Goal: Task Accomplishment & Management: Complete application form

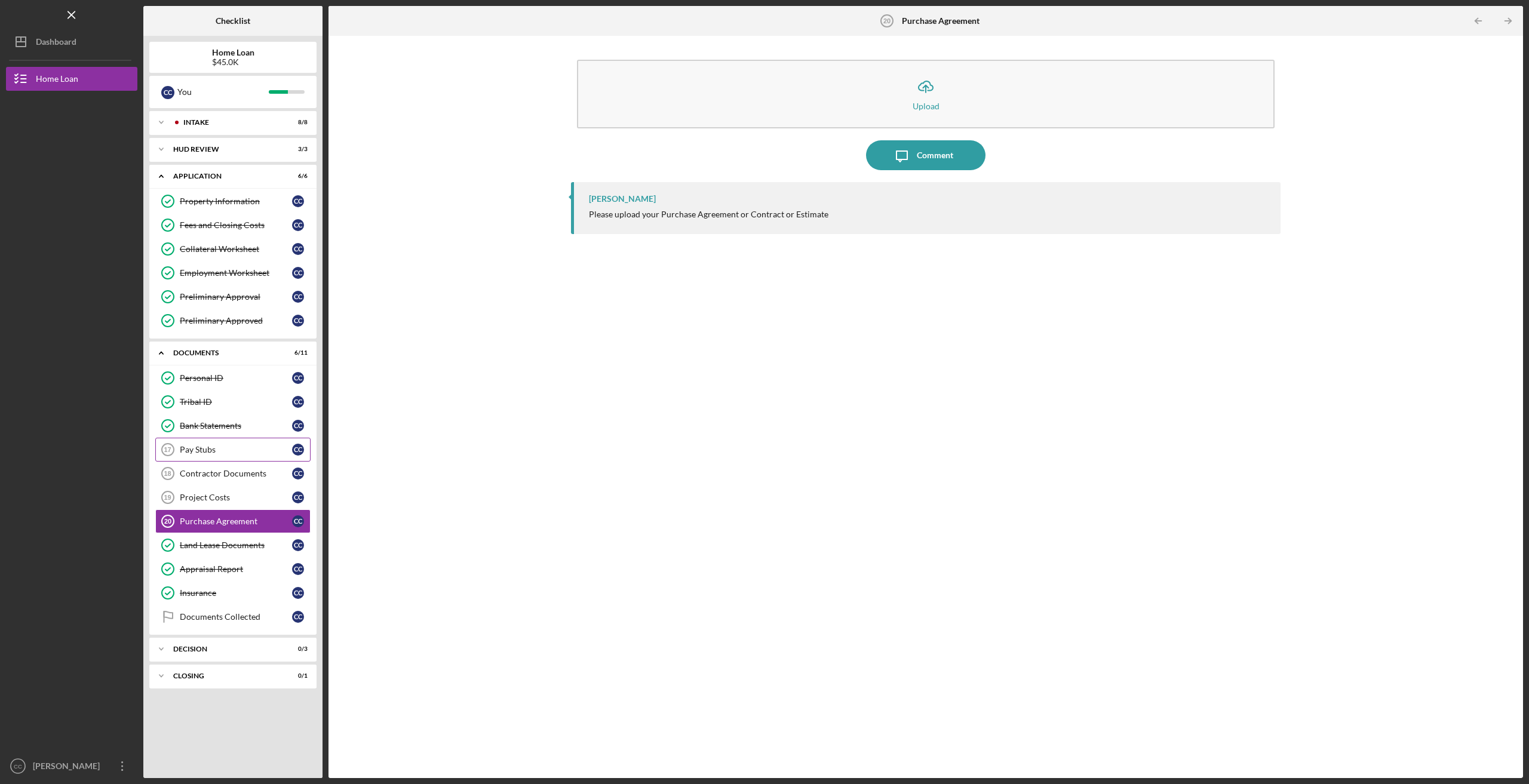
click at [216, 449] on div "Pay Stubs" at bounding box center [236, 450] width 112 height 10
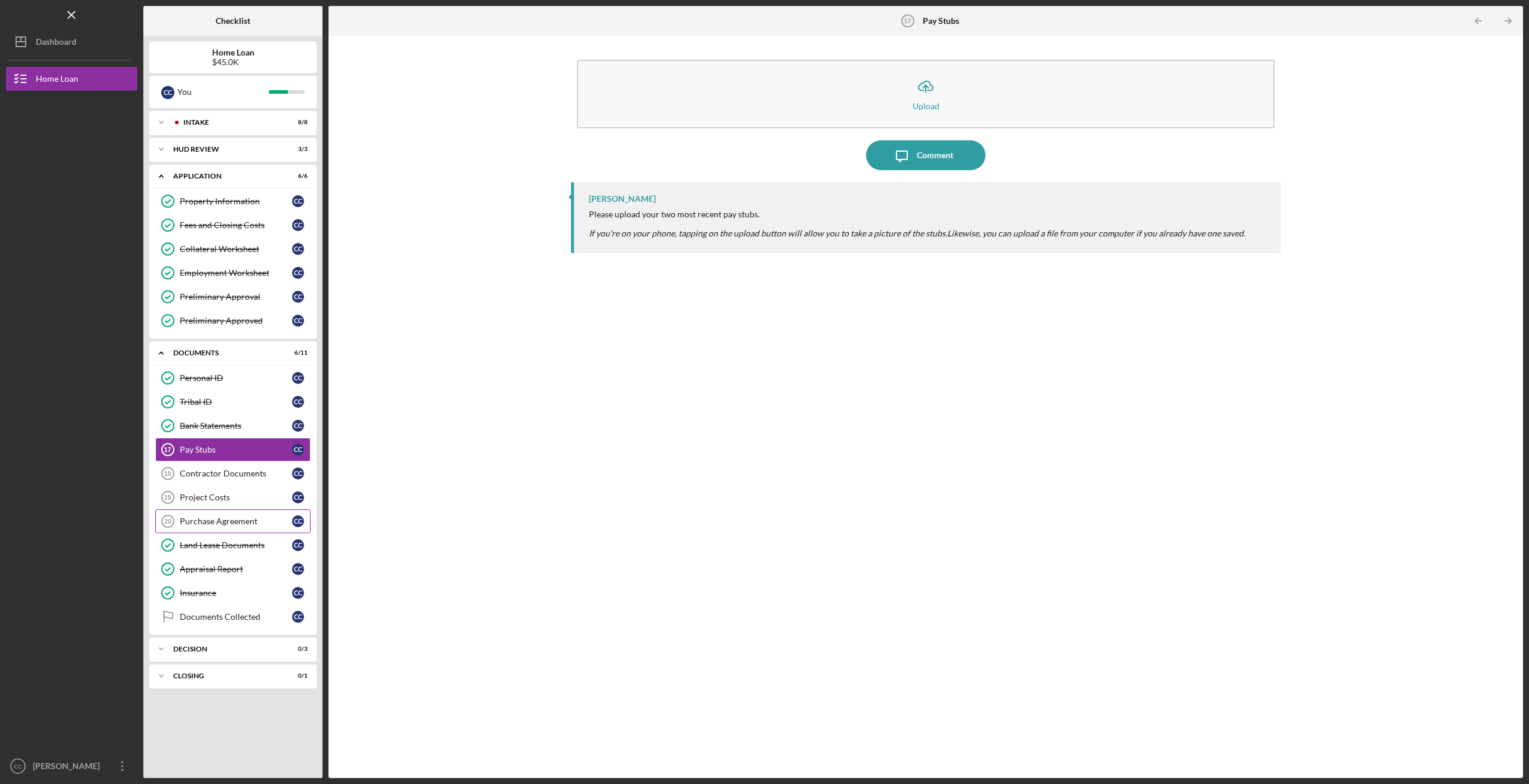
click at [210, 520] on div "Purchase Agreement" at bounding box center [236, 521] width 112 height 10
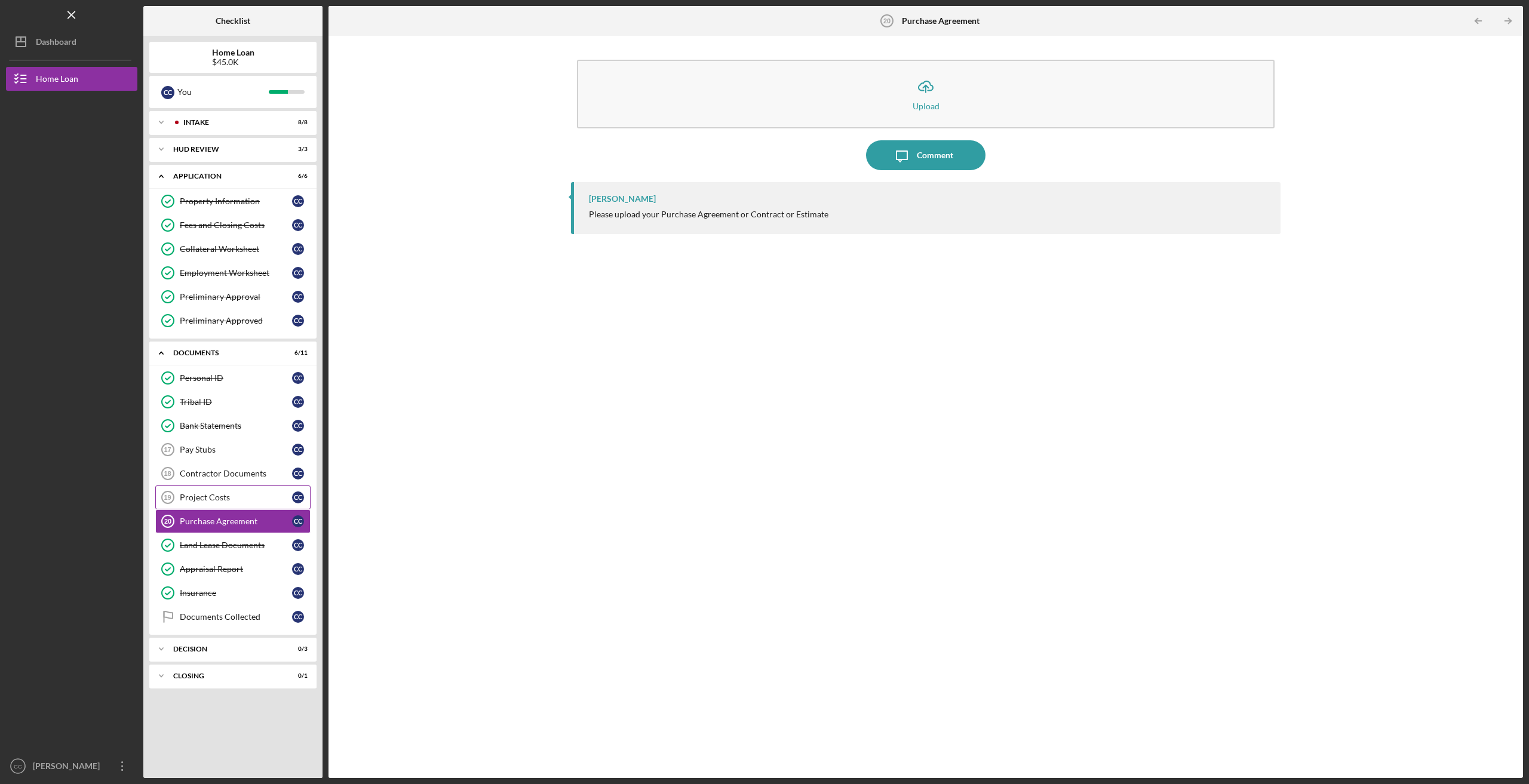
click at [218, 493] on div "Project Costs" at bounding box center [236, 497] width 112 height 10
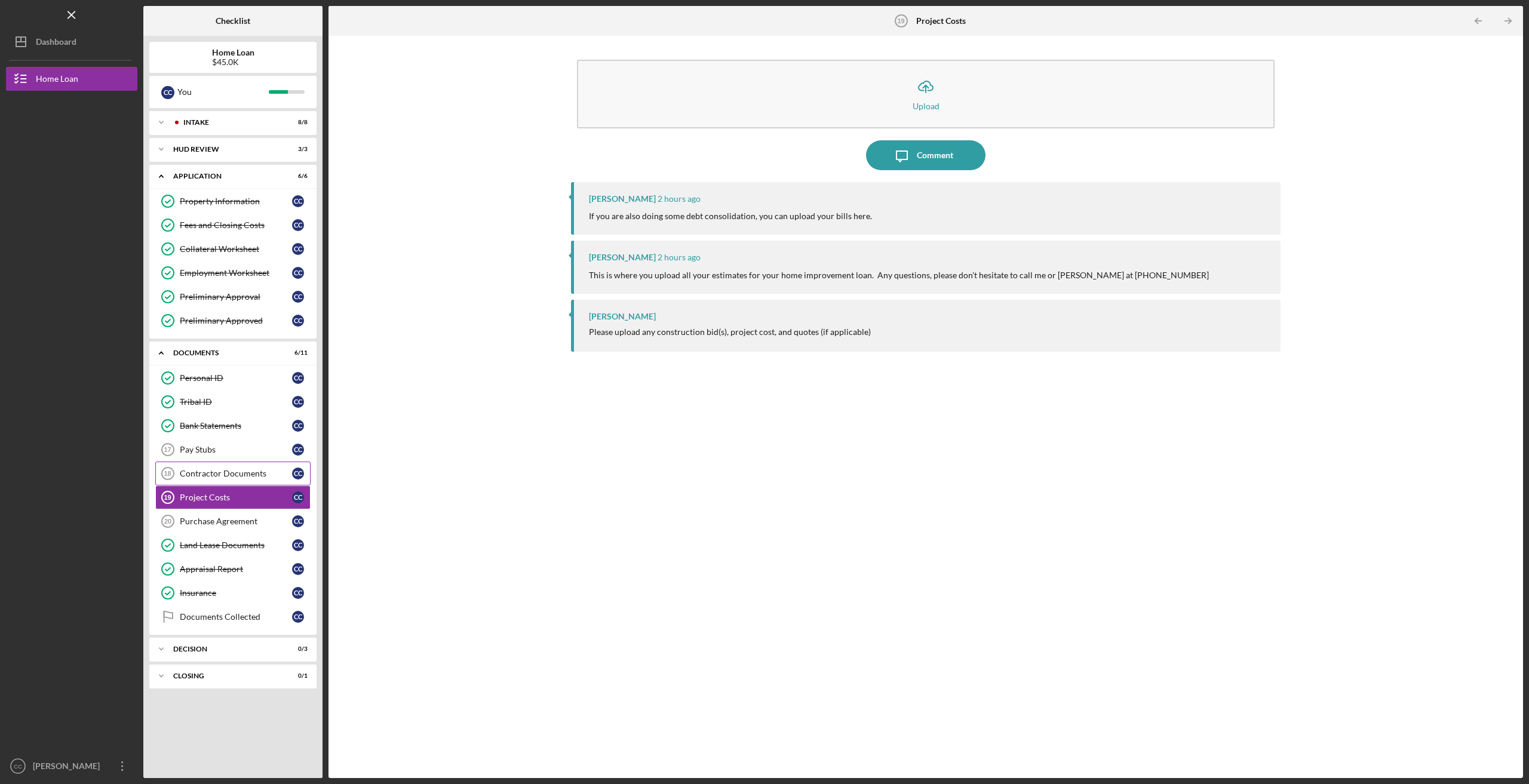
click at [208, 472] on div "Contractor Documents" at bounding box center [236, 474] width 112 height 10
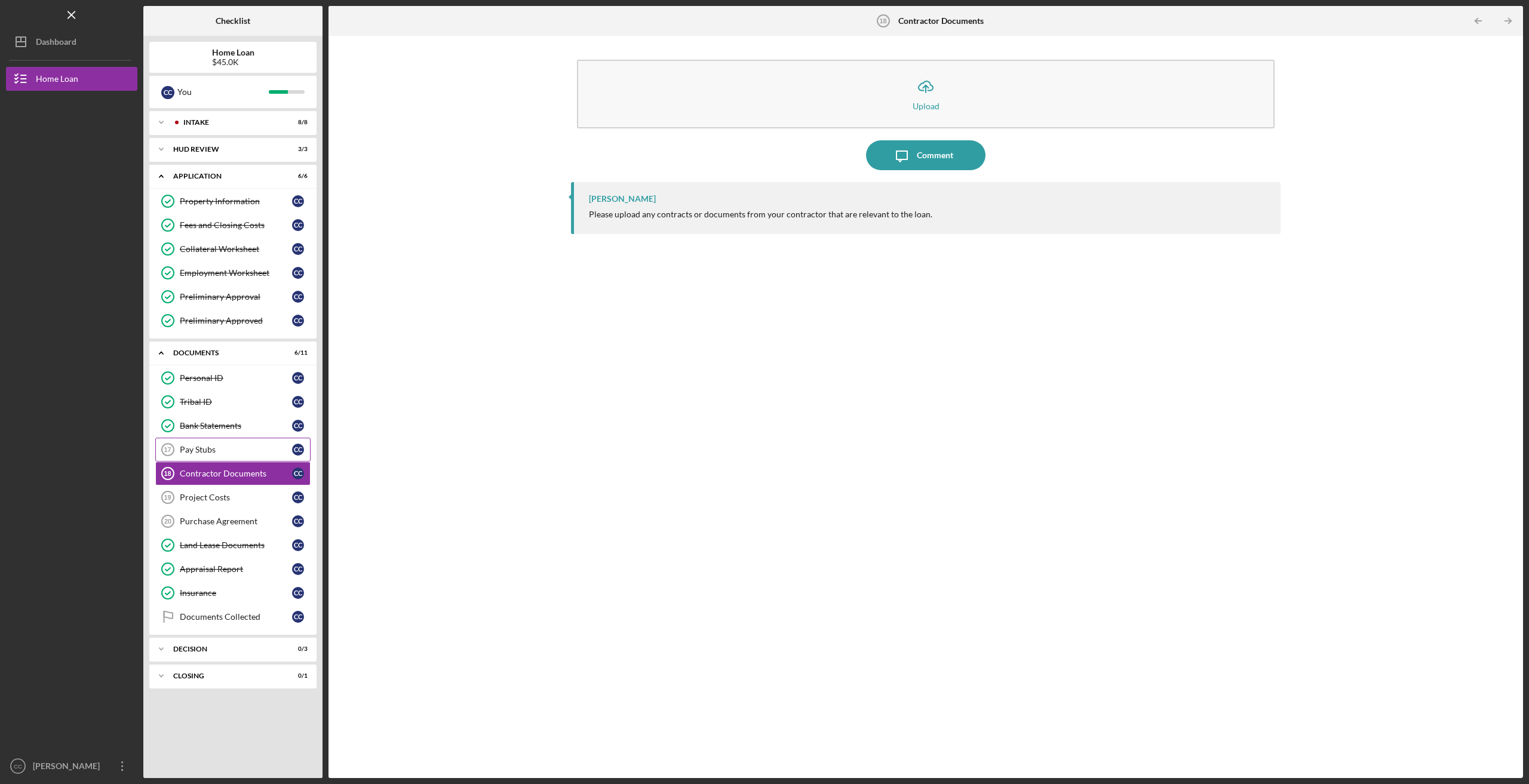
click at [196, 445] on div "Pay Stubs" at bounding box center [236, 450] width 112 height 10
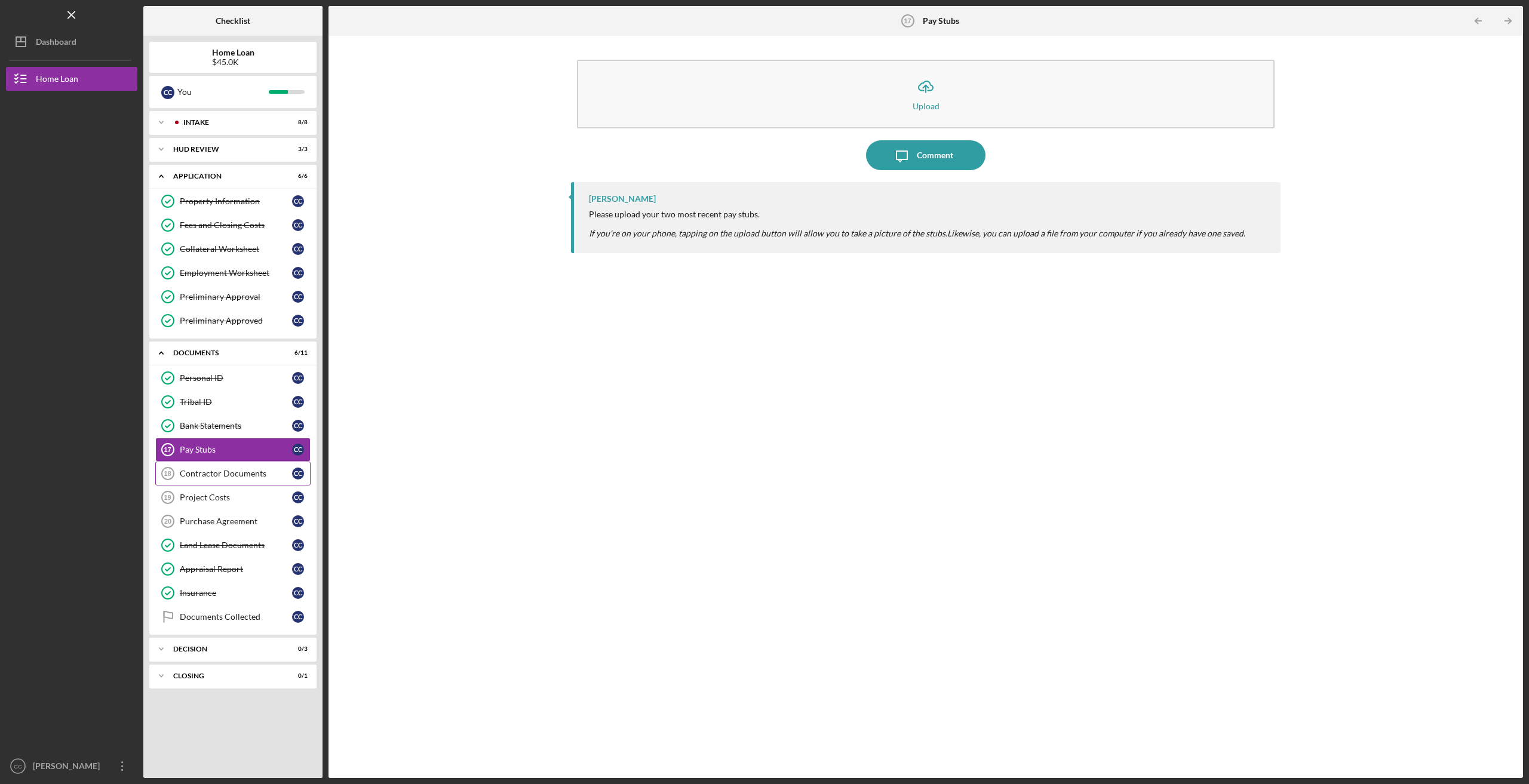
click at [193, 470] on div "Contractor Documents" at bounding box center [236, 474] width 112 height 10
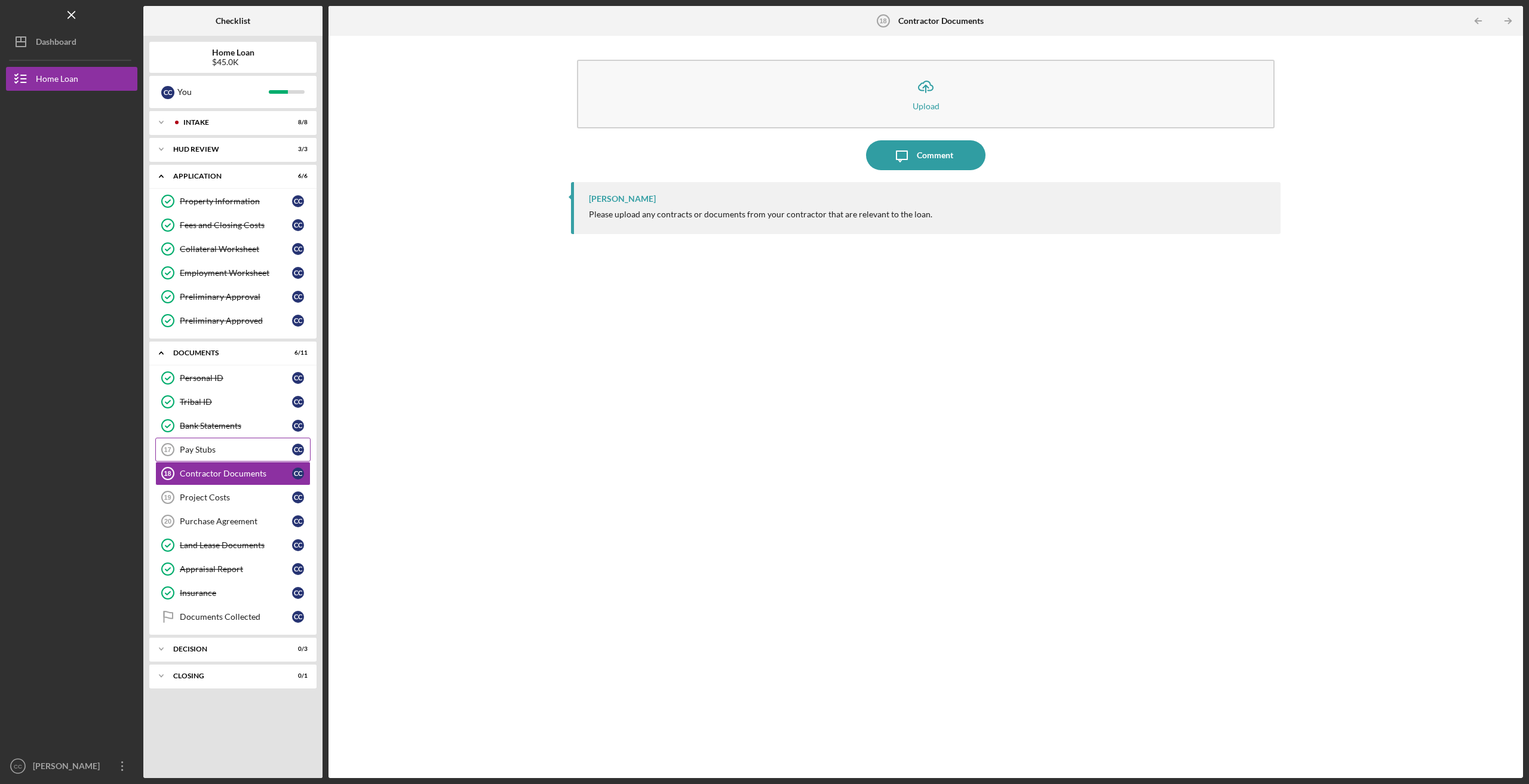
click at [217, 447] on div "Pay Stubs" at bounding box center [236, 450] width 112 height 10
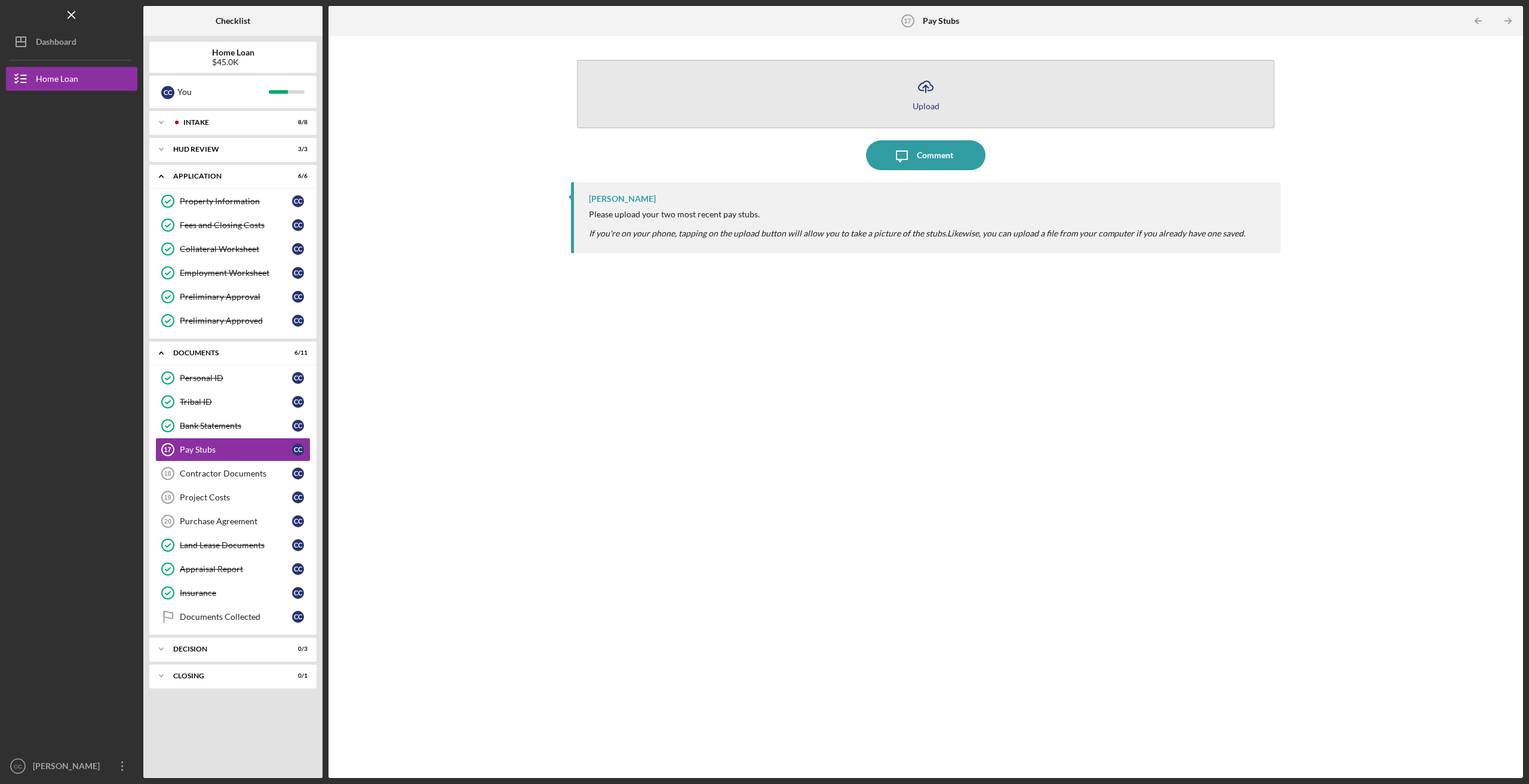
click at [925, 93] on line "button" at bounding box center [925, 89] width 0 height 7
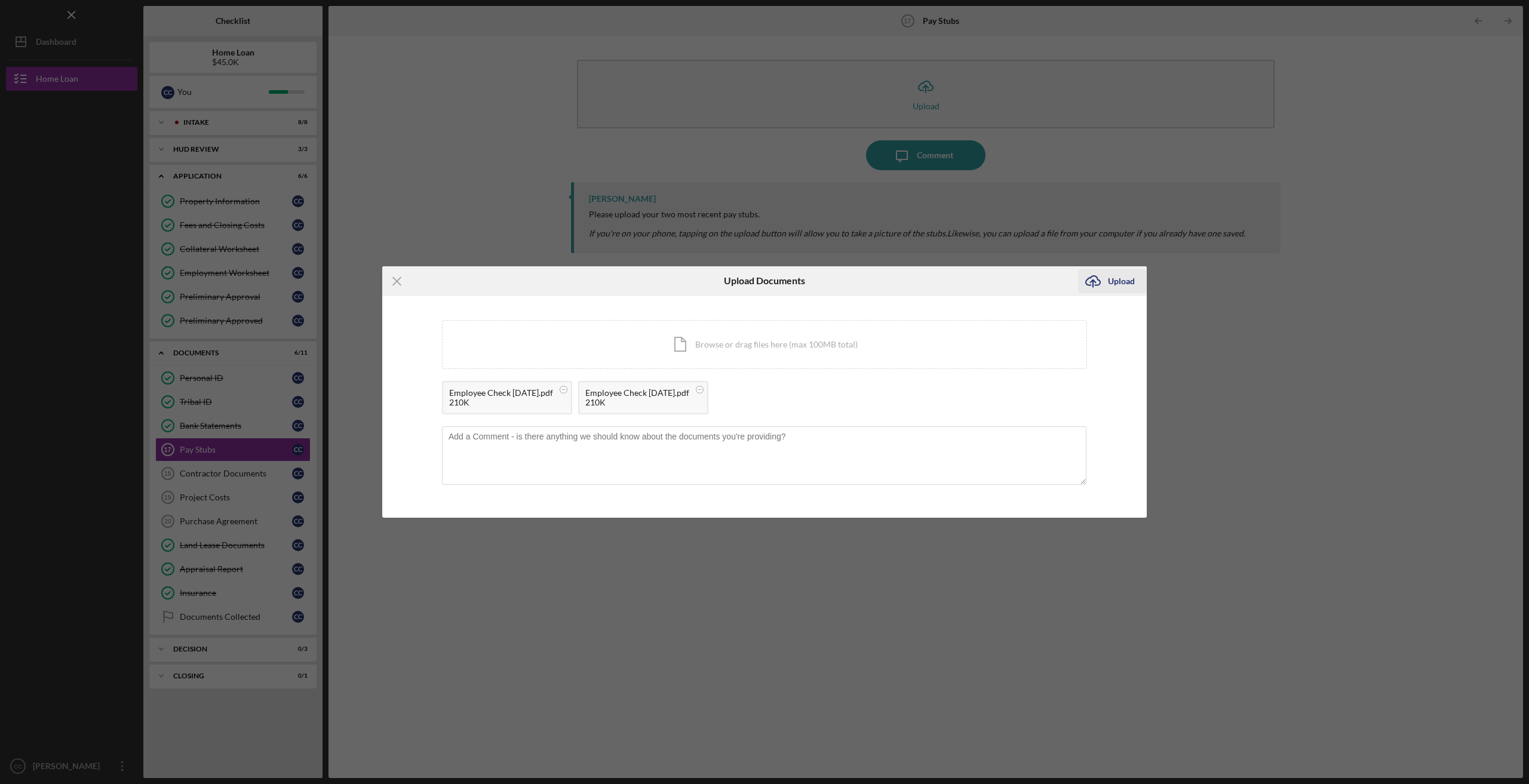
click at [1107, 281] on icon "Icon/Upload" at bounding box center [1093, 281] width 30 height 30
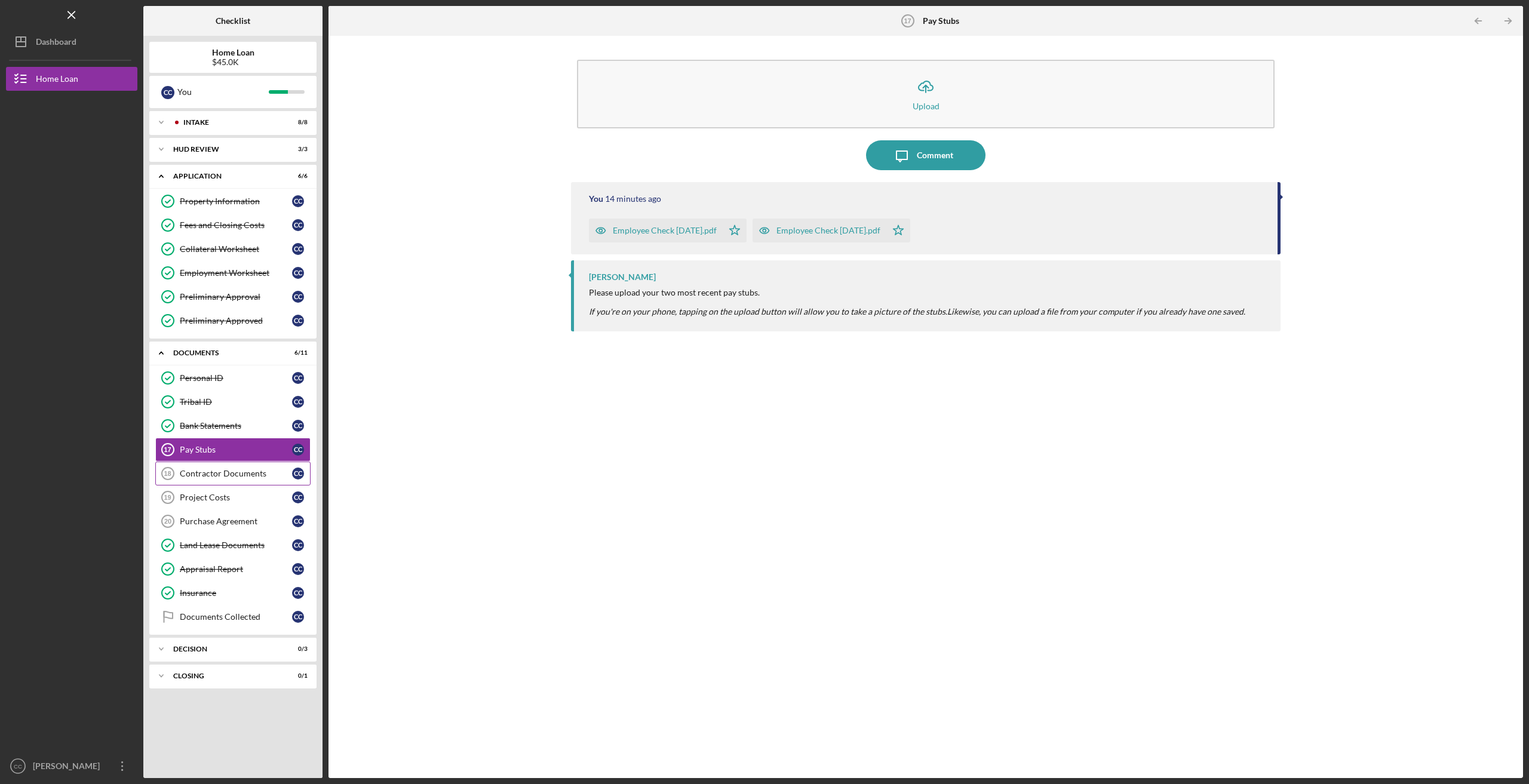
click at [224, 470] on div "Contractor Documents" at bounding box center [236, 474] width 112 height 10
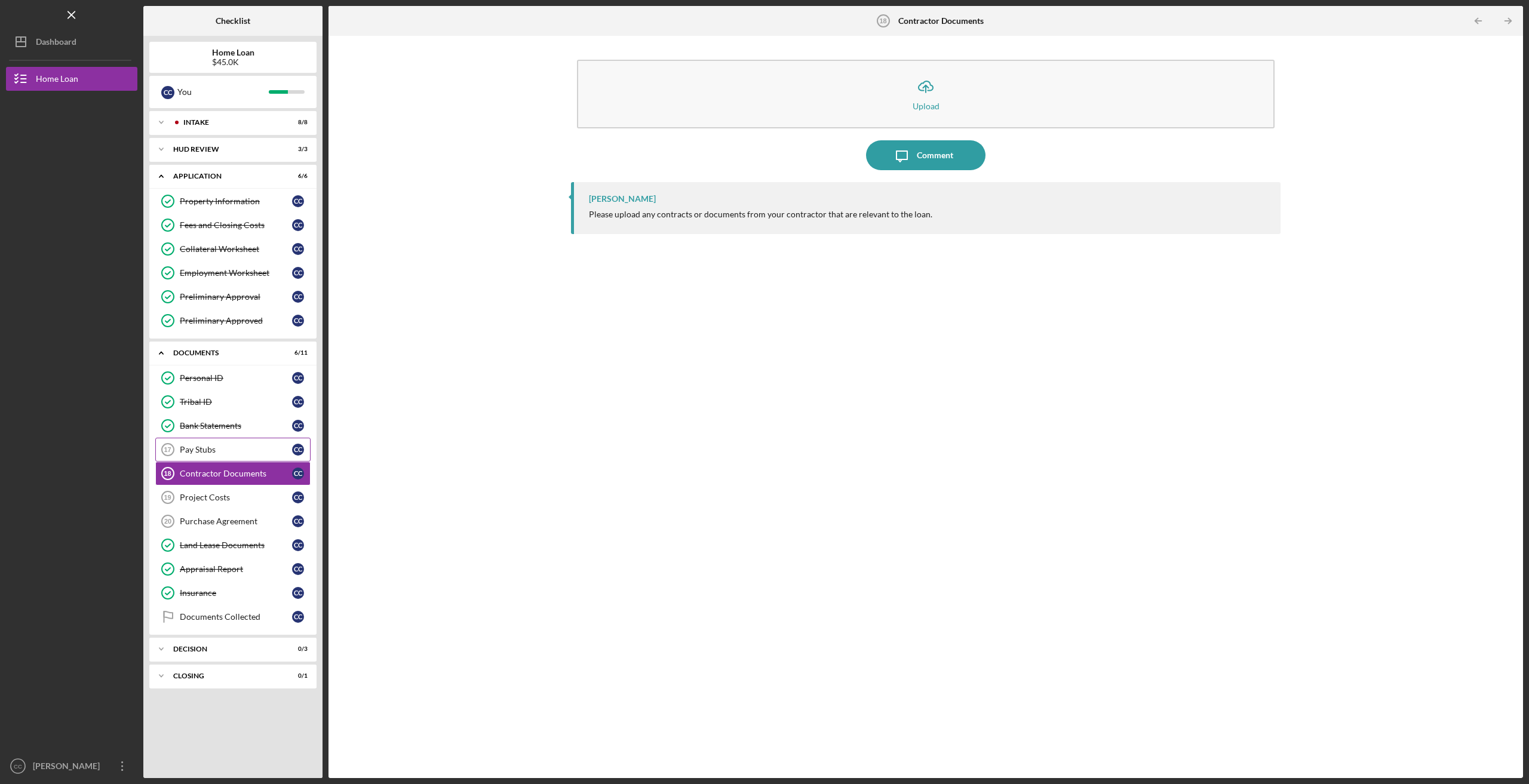
click at [227, 445] on div "Pay Stubs" at bounding box center [236, 450] width 112 height 10
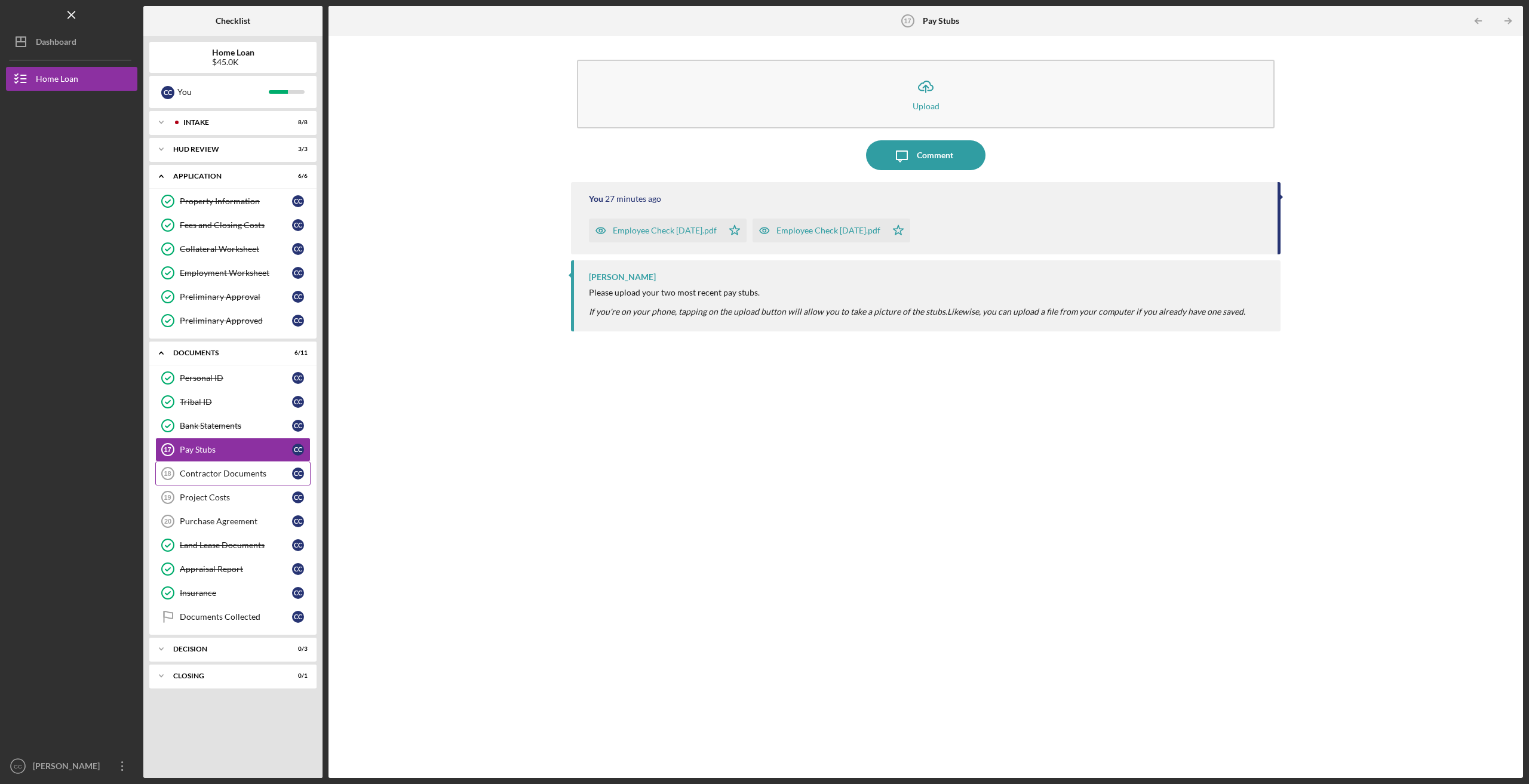
click at [204, 463] on link "Contractor Documents 18 Contractor Documents C C" at bounding box center [232, 473] width 155 height 24
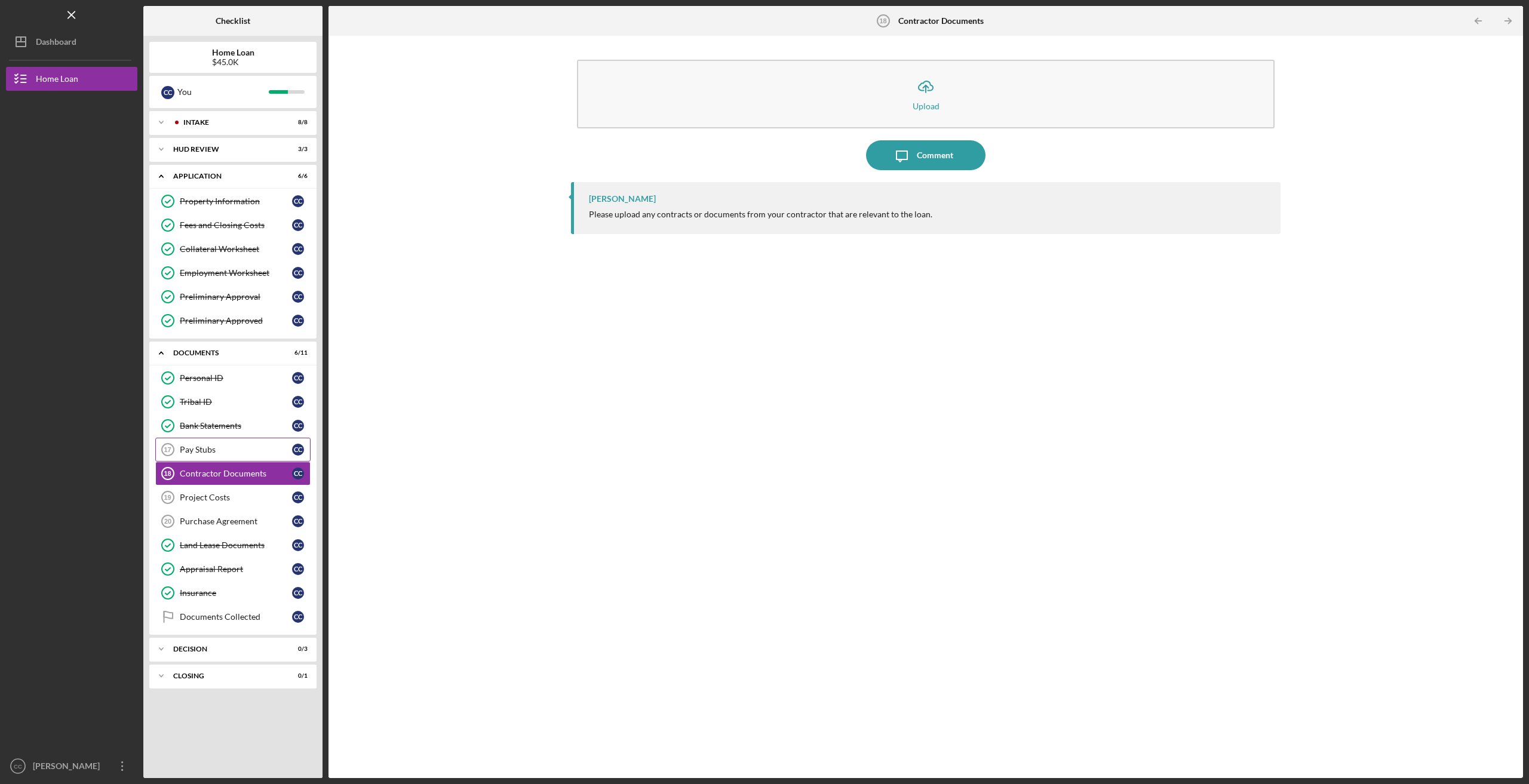
click at [220, 447] on div "Pay Stubs" at bounding box center [236, 450] width 112 height 10
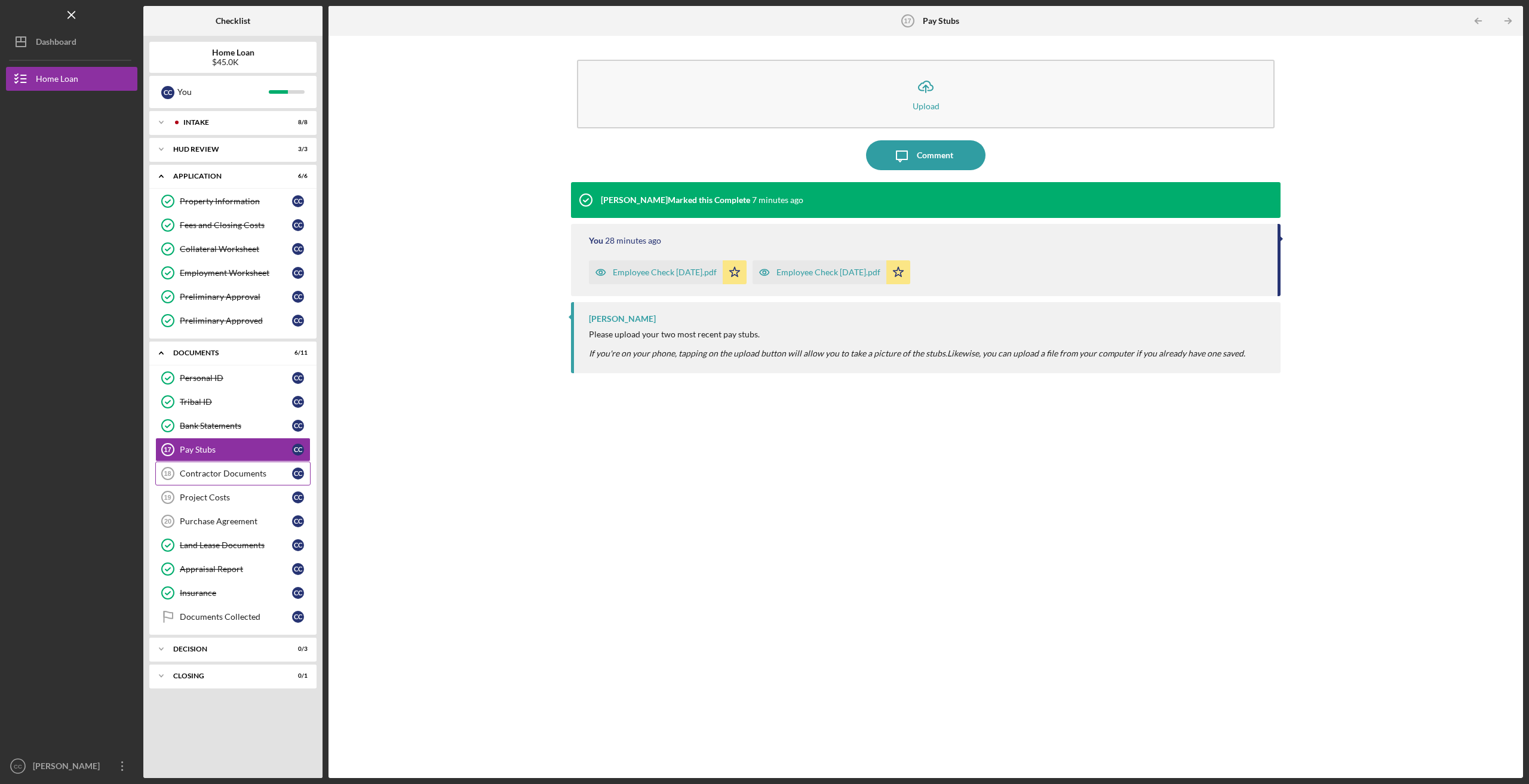
click at [231, 472] on div "Contractor Documents" at bounding box center [236, 474] width 112 height 10
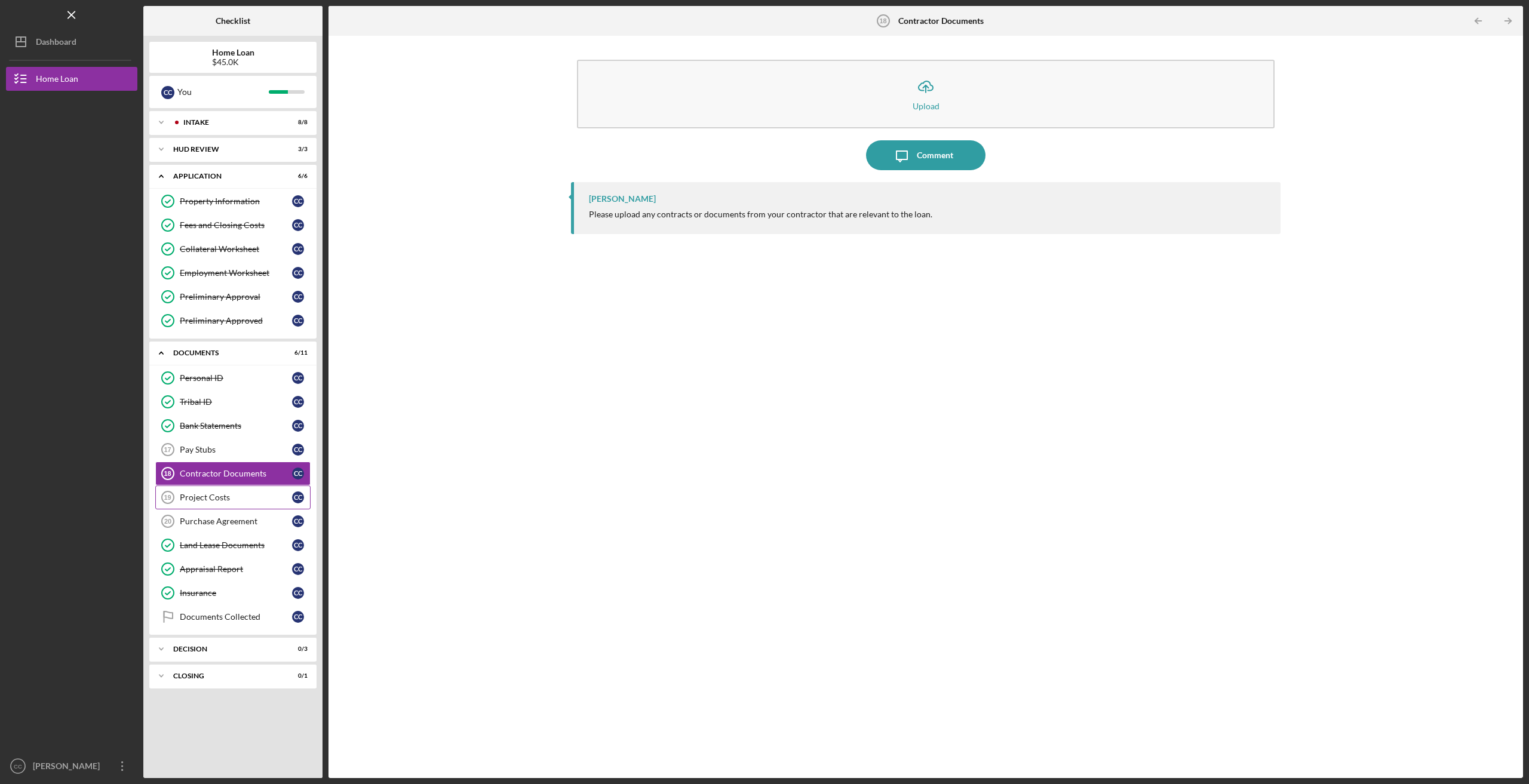
click at [229, 498] on link "Project Costs 19 Project Costs C C" at bounding box center [232, 497] width 155 height 24
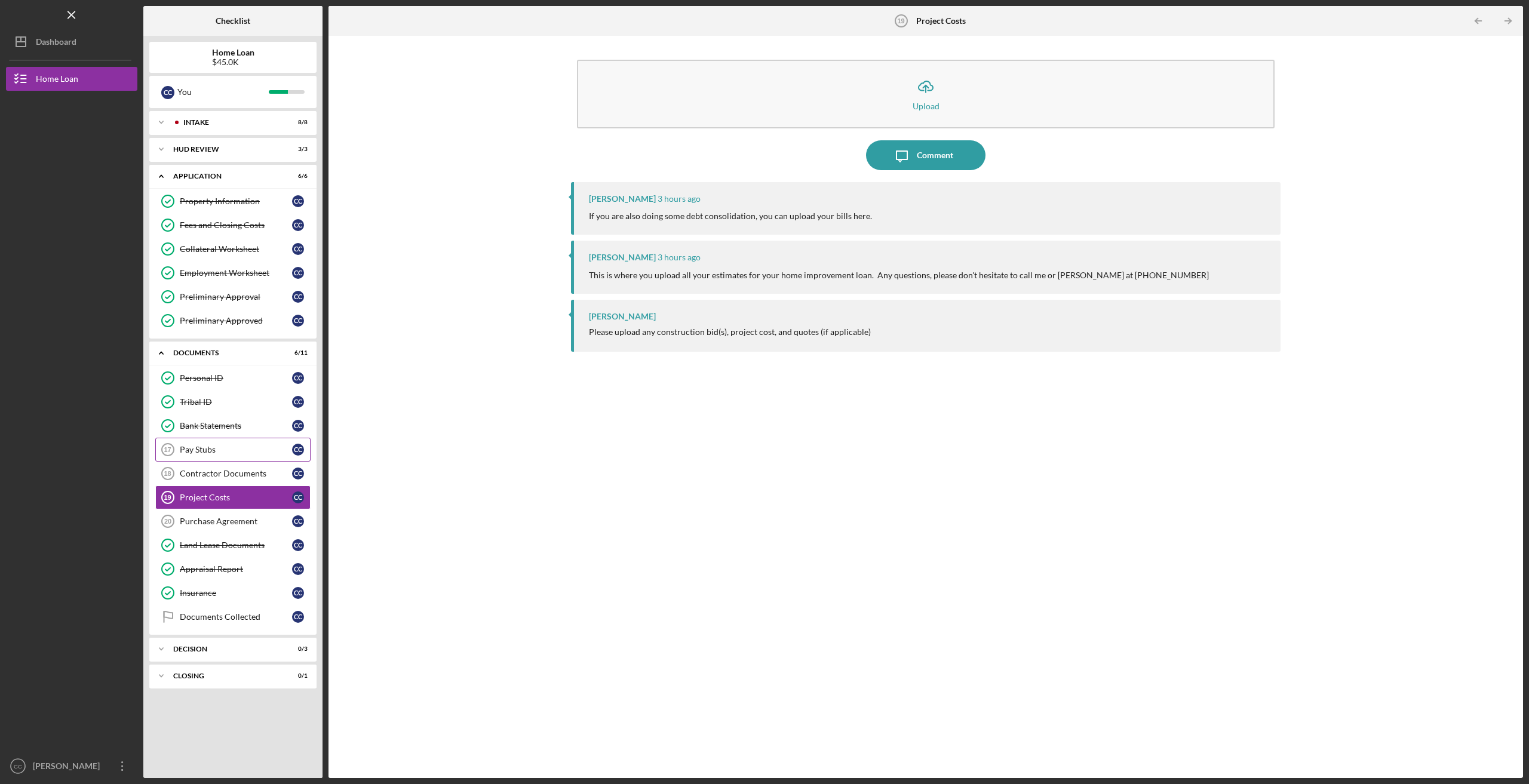
click at [223, 449] on div "Pay Stubs" at bounding box center [236, 450] width 112 height 10
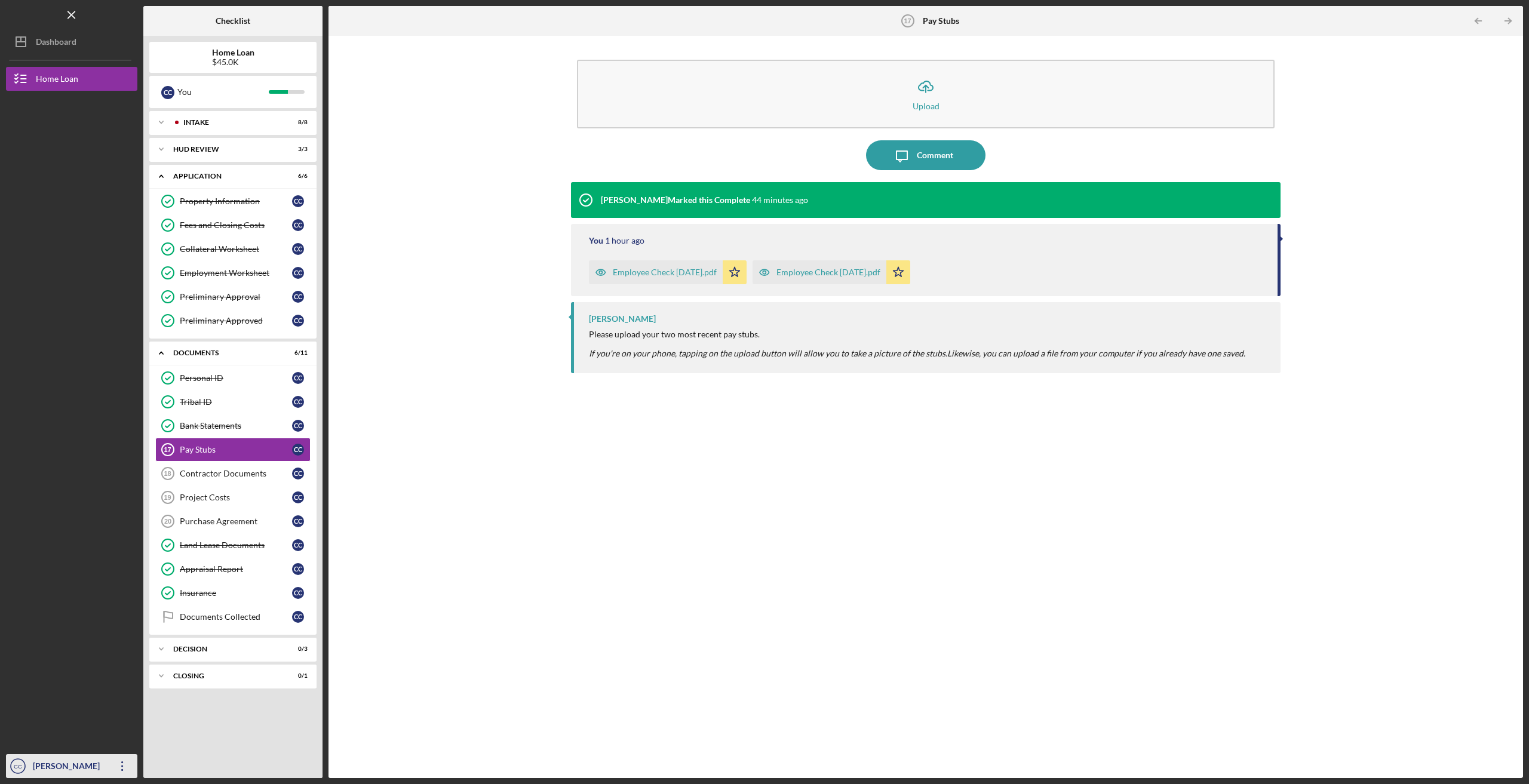
click at [122, 766] on icon "button" at bounding box center [122, 766] width 2 height 10
click at [39, 741] on link "Logout" at bounding box center [72, 739] width 131 height 25
